Goal: Transaction & Acquisition: Download file/media

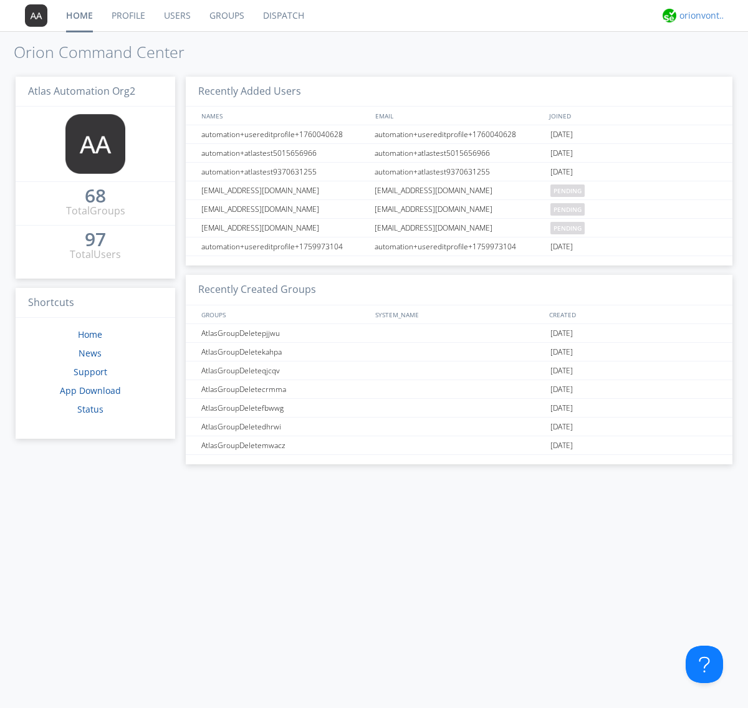
click at [700, 16] on div "orionvontas+atlas+automation+org2" at bounding box center [703, 15] width 47 height 12
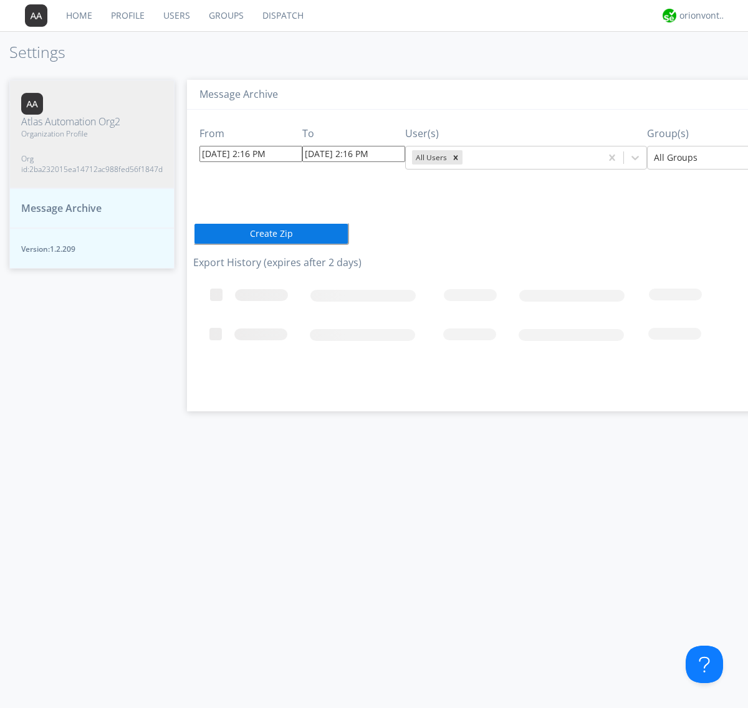
click at [239, 153] on input "[DATE] 2:16 PM" at bounding box center [251, 154] width 103 height 16
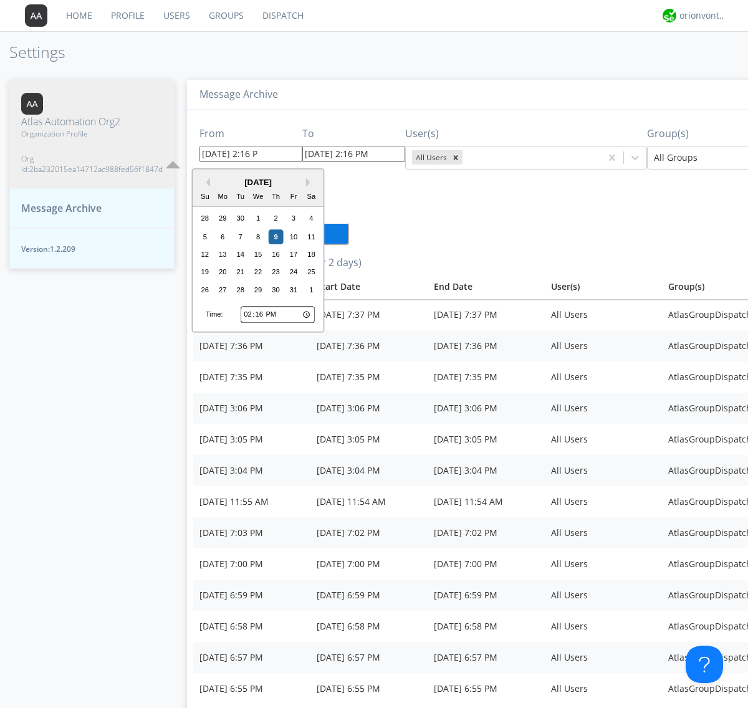
type input "10/02/2025 2:16 PM"
type input "[DATE] 2:16 PM"
type input "10/02/2025 2:16 PM"
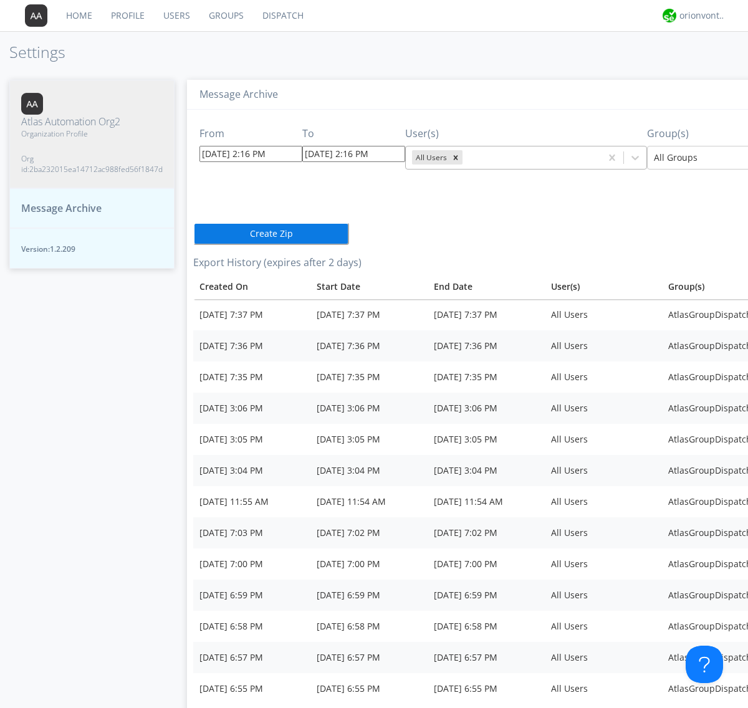
click at [454, 157] on icon "Remove All Users" at bounding box center [456, 157] width 4 height 4
click at [465, 157] on input "text" at bounding box center [466, 158] width 2 height 12
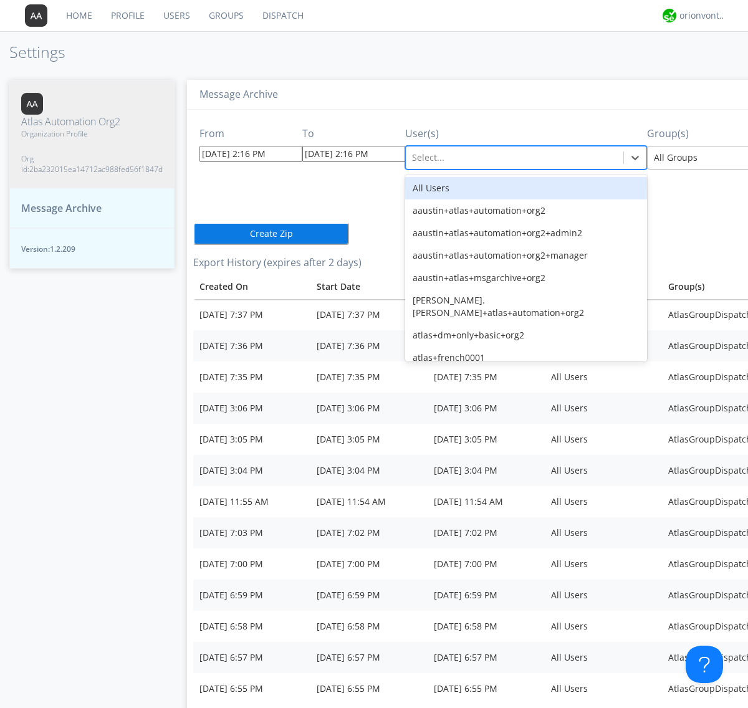
click at [683, 157] on div at bounding box center [745, 157] width 183 height 15
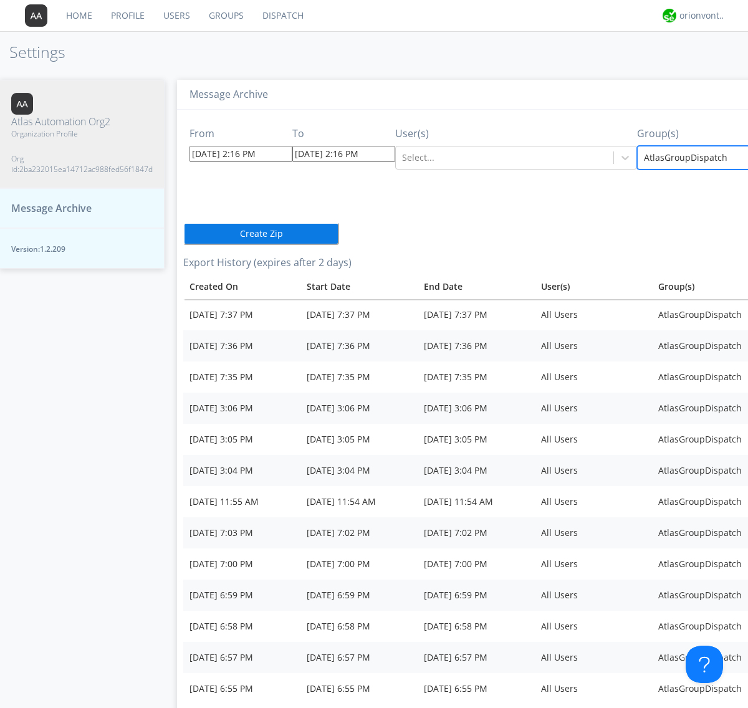
click at [183, 223] on button "Create Zip" at bounding box center [261, 234] width 156 height 22
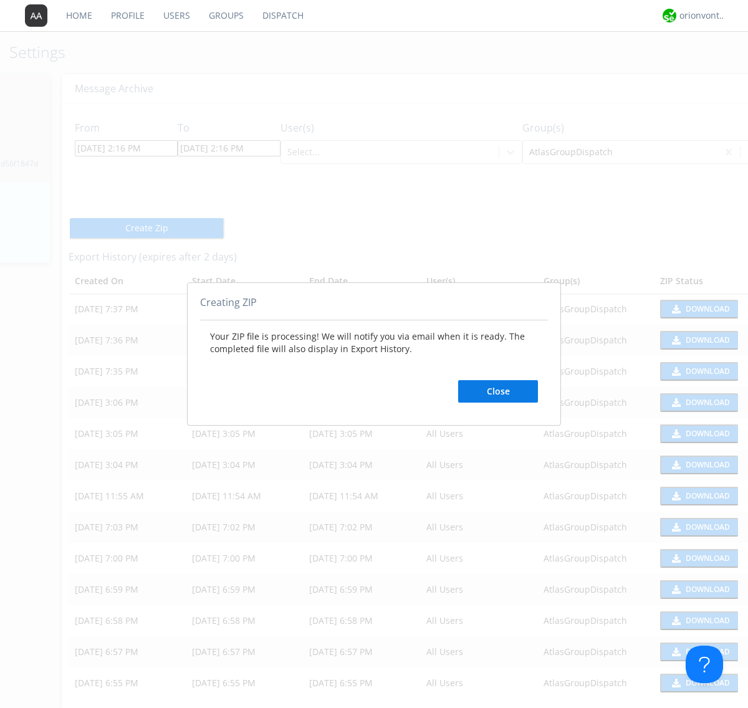
click at [498, 391] on button "Close" at bounding box center [498, 391] width 80 height 22
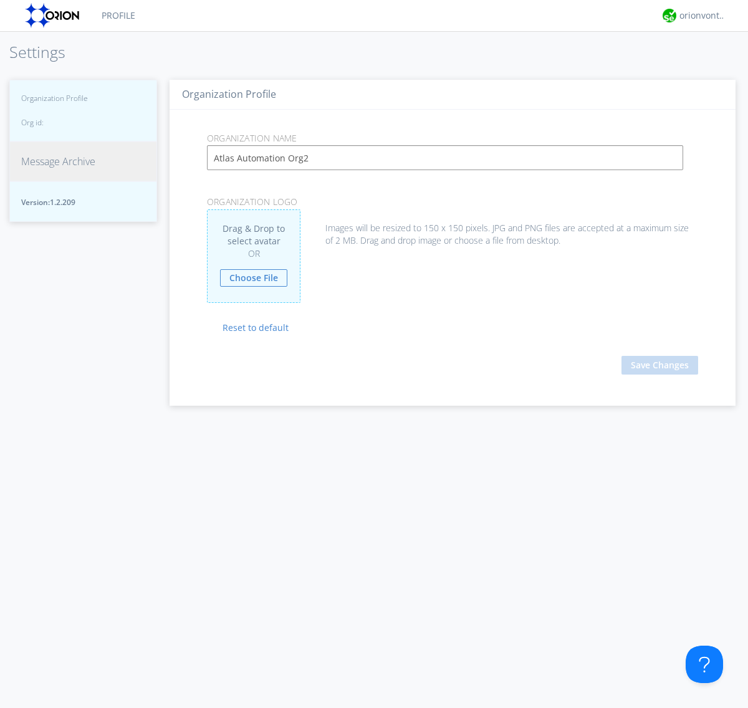
click at [58, 169] on span "Message Archive" at bounding box center [58, 162] width 74 height 14
